Goal: Information Seeking & Learning: Learn about a topic

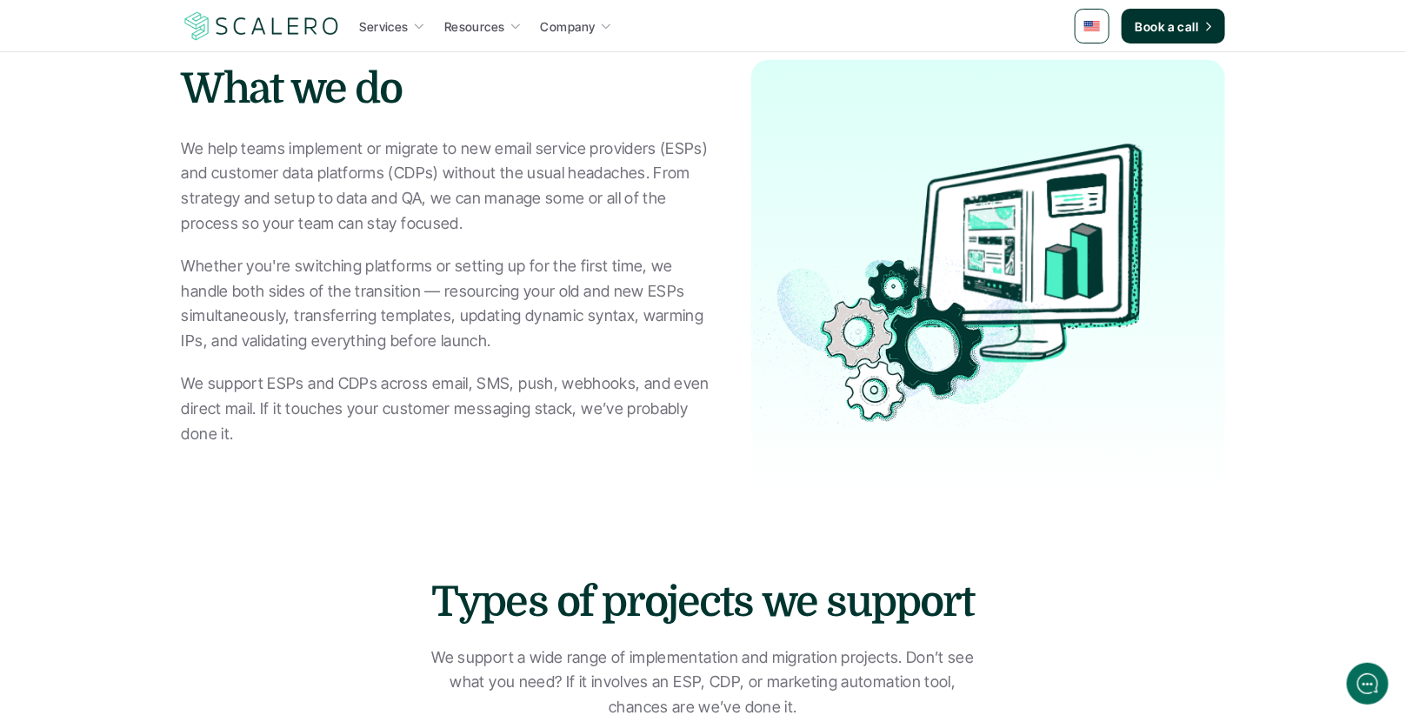
scroll to position [774, 0]
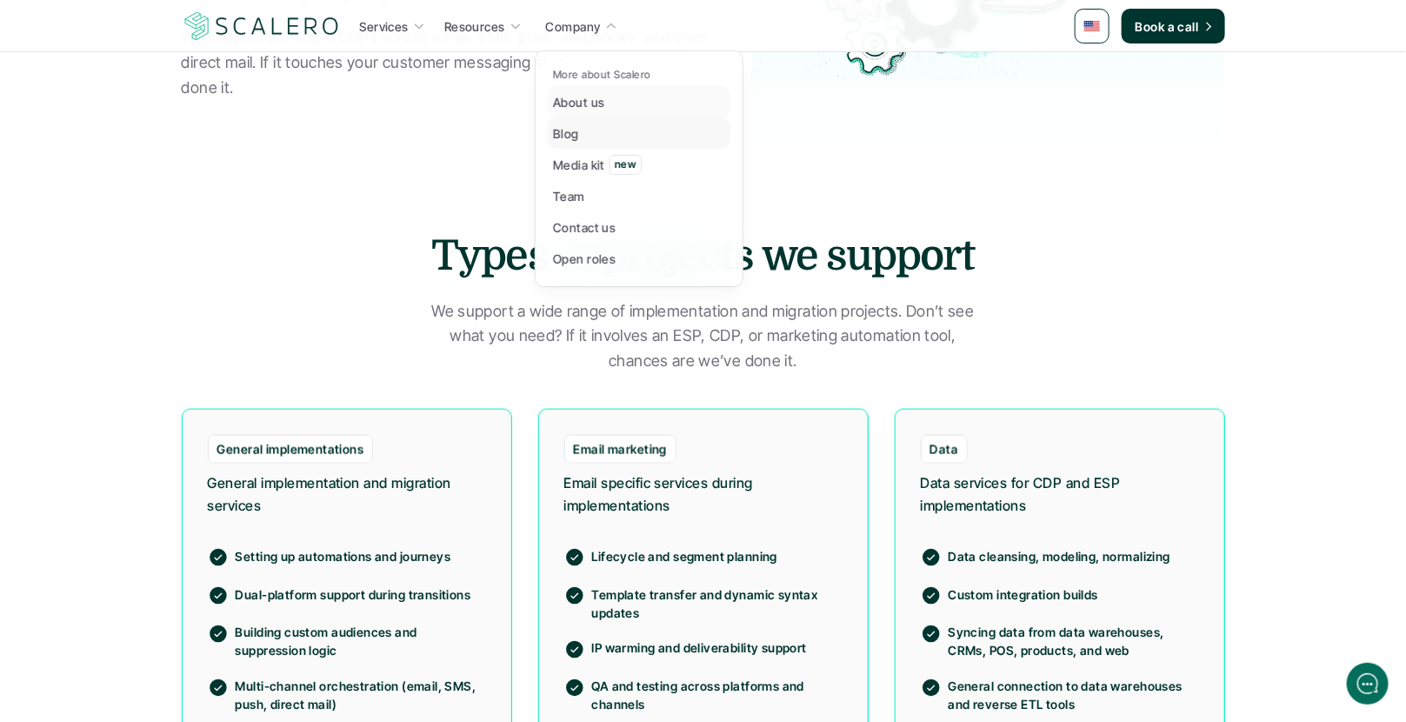
click at [578, 132] on link "Blog" at bounding box center [639, 132] width 183 height 31
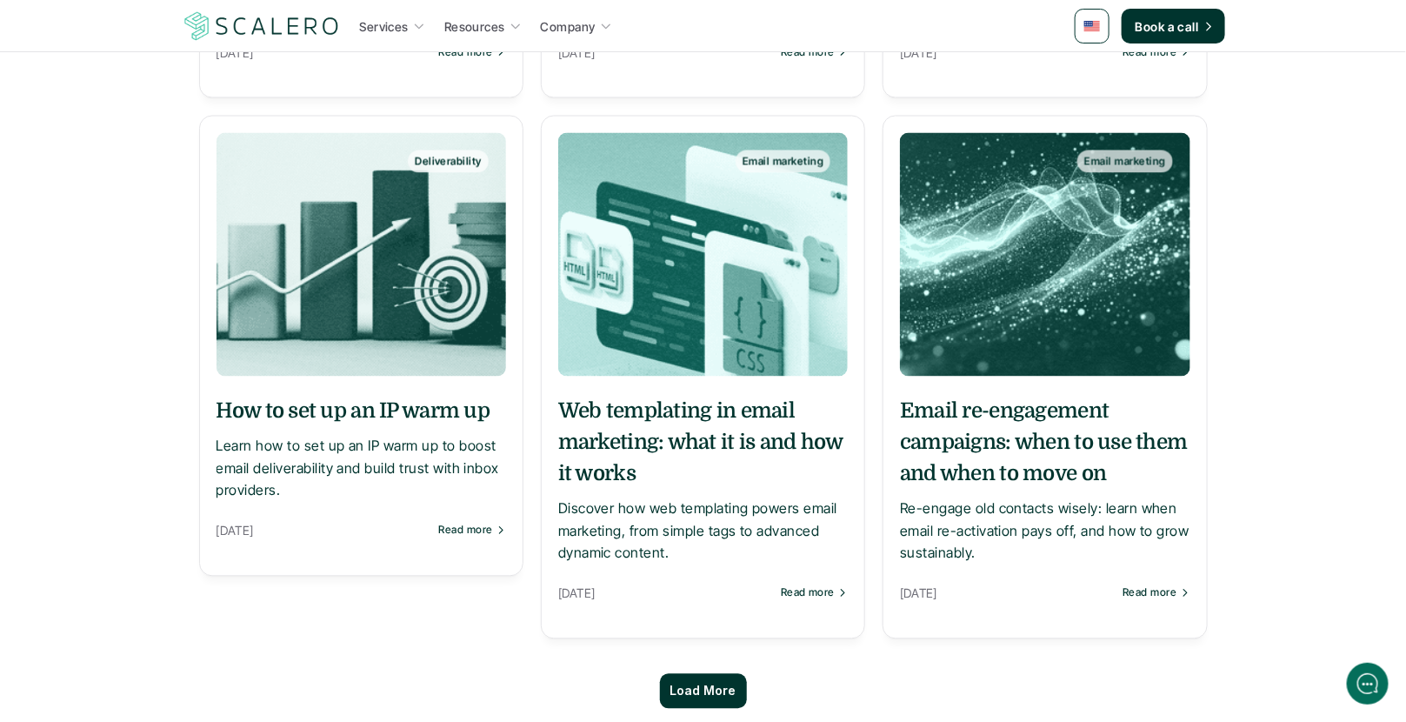
scroll to position [1458, 0]
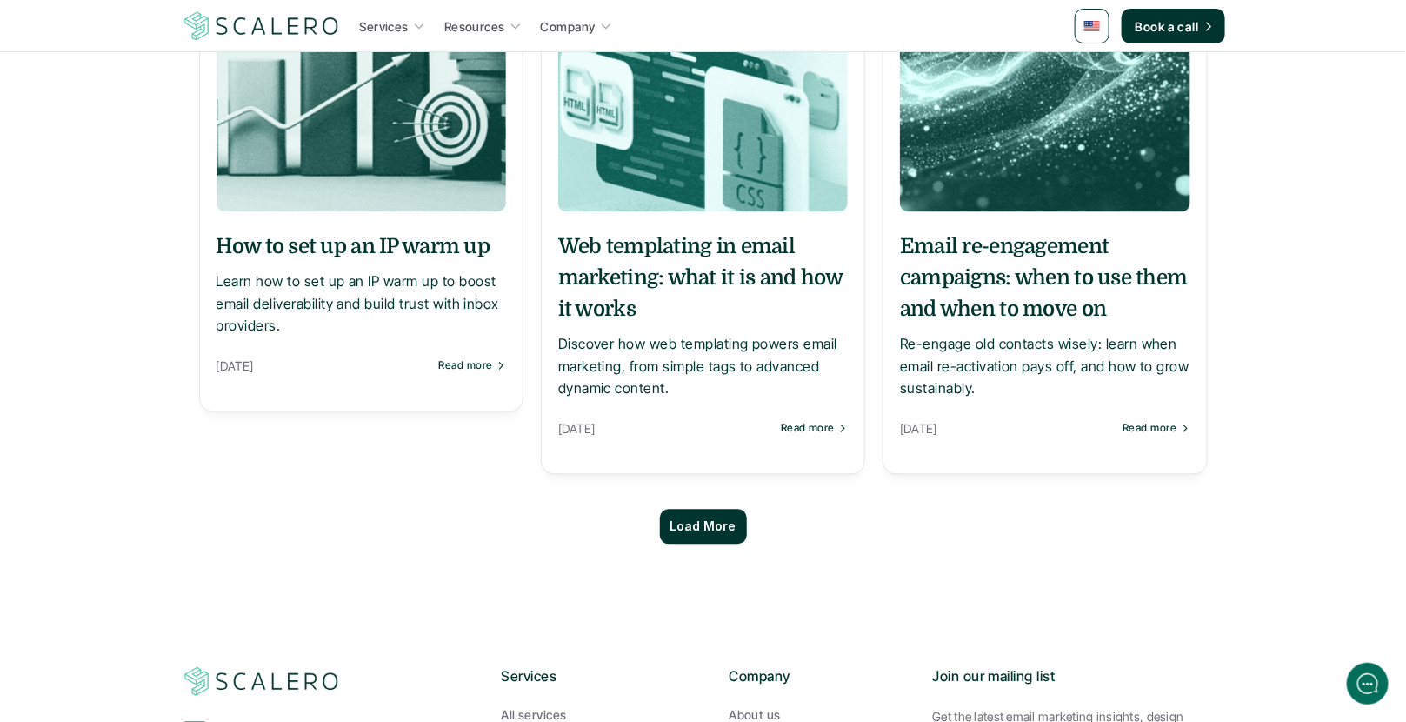
click at [697, 530] on p "Load More" at bounding box center [703, 526] width 66 height 15
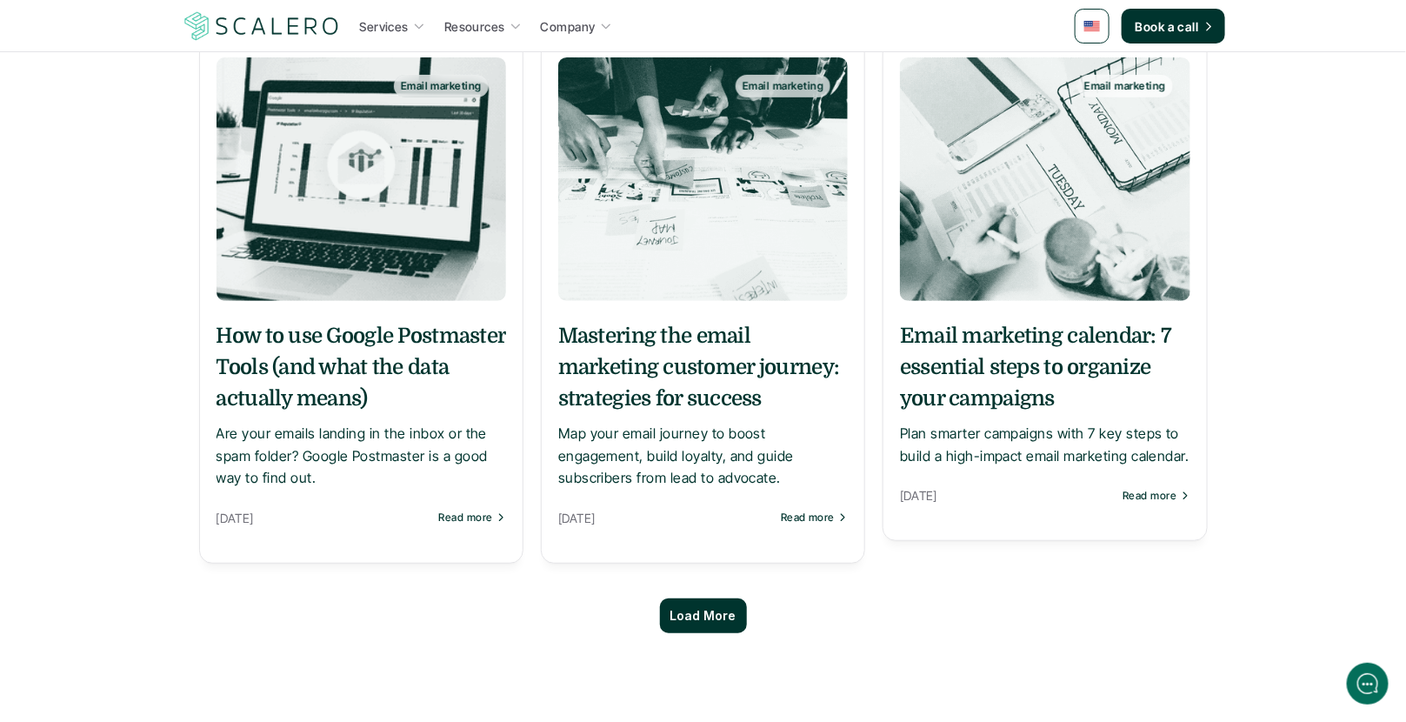
scroll to position [2999, 0]
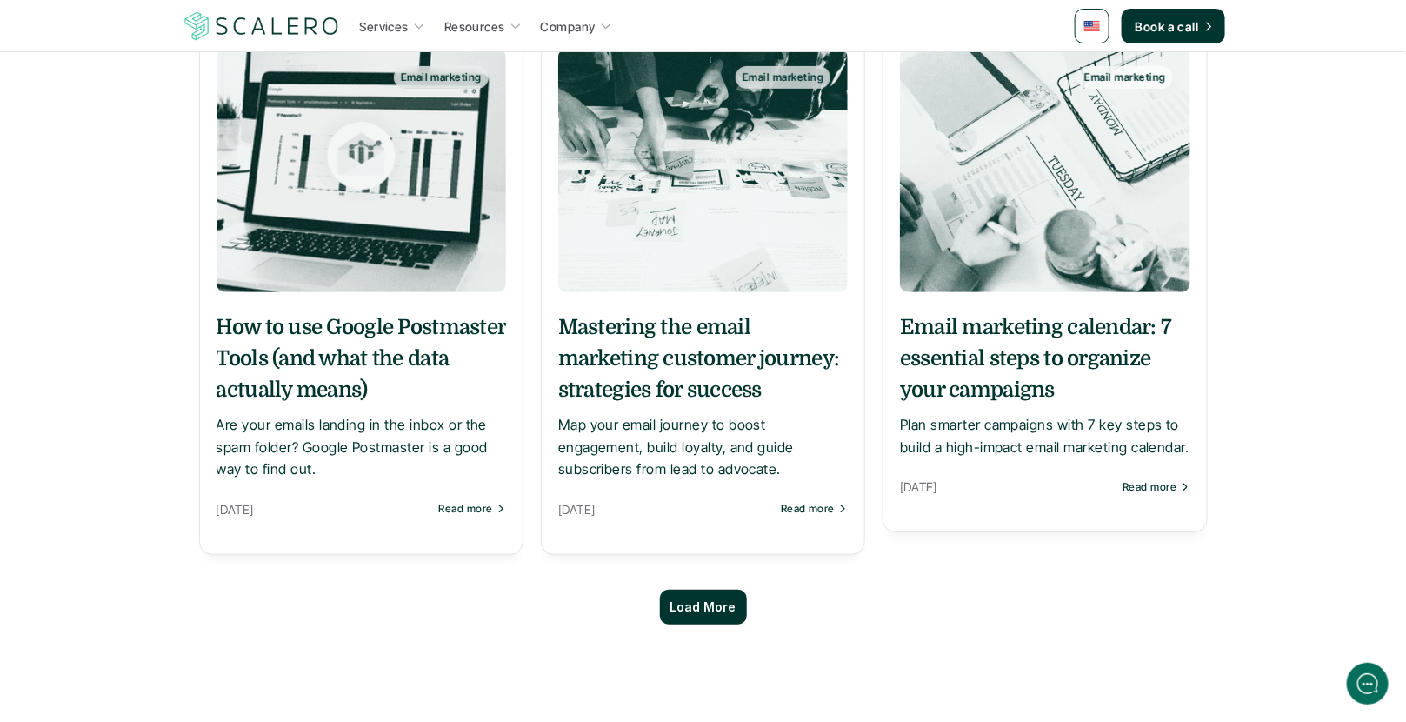
click at [697, 594] on div "Load More" at bounding box center [703, 606] width 87 height 35
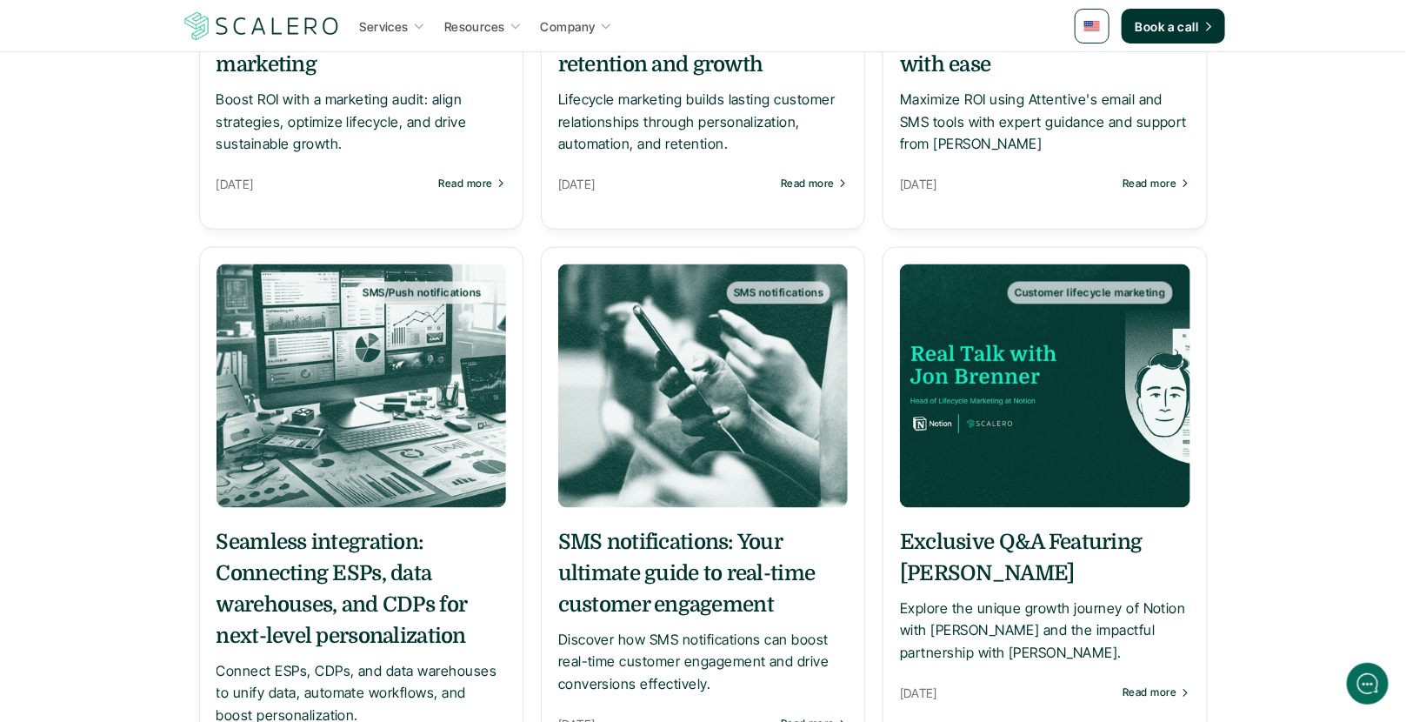
scroll to position [3921, 0]
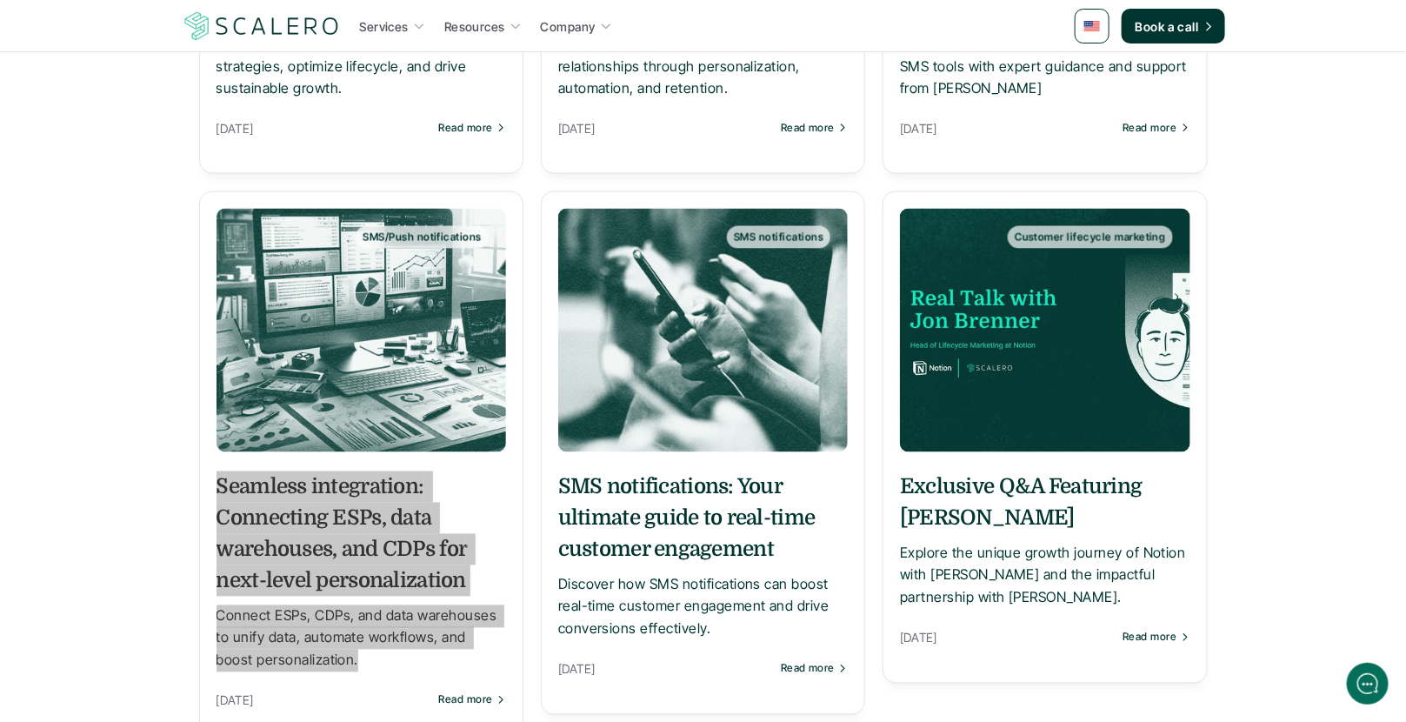
drag, startPoint x: 439, startPoint y: 542, endPoint x: 861, endPoint y: 8, distance: 680.9
